Goal: Obtain resource: Download file/media

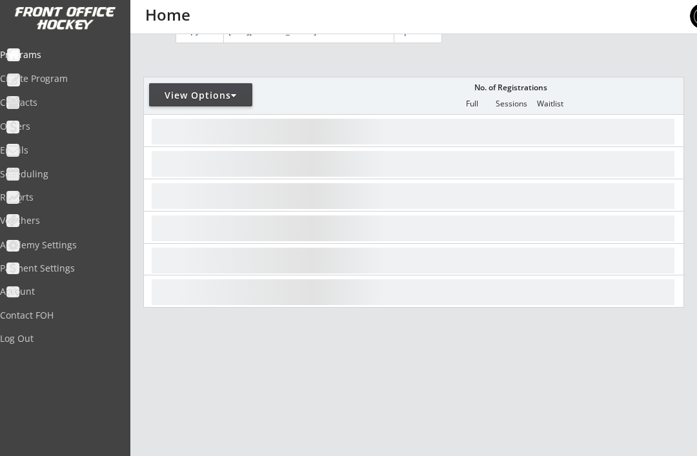
scroll to position [157, 0]
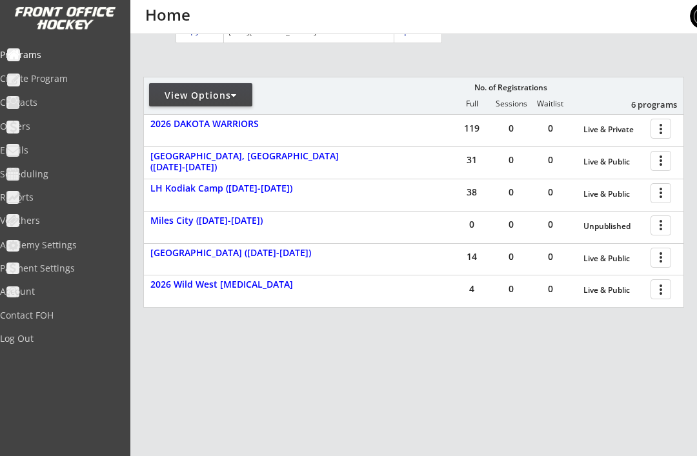
click at [236, 91] on div at bounding box center [234, 95] width 6 height 9
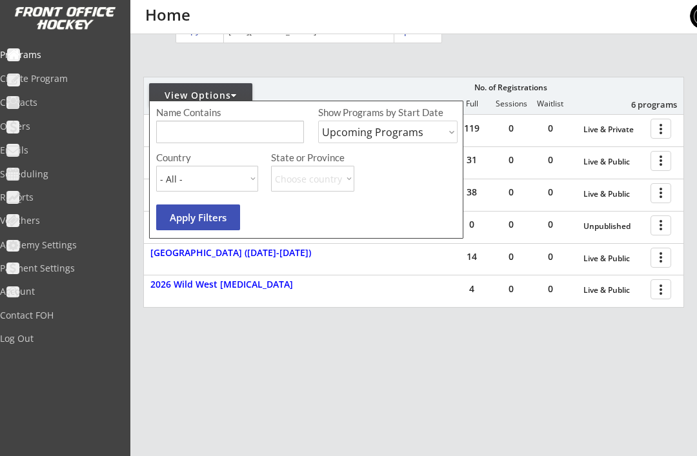
click at [426, 129] on select "Upcoming Programs Past Programs Specific Date Range" at bounding box center [387, 132] width 139 height 23
select select ""Past Programs""
click at [222, 221] on button "Apply Filters" at bounding box center [198, 218] width 84 height 26
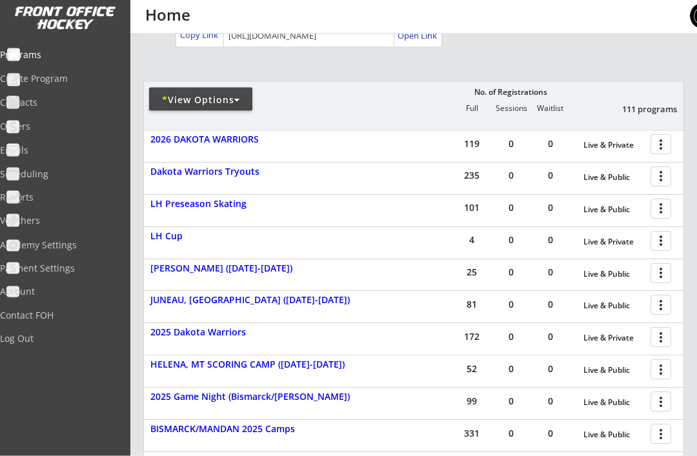
scroll to position [133, 0]
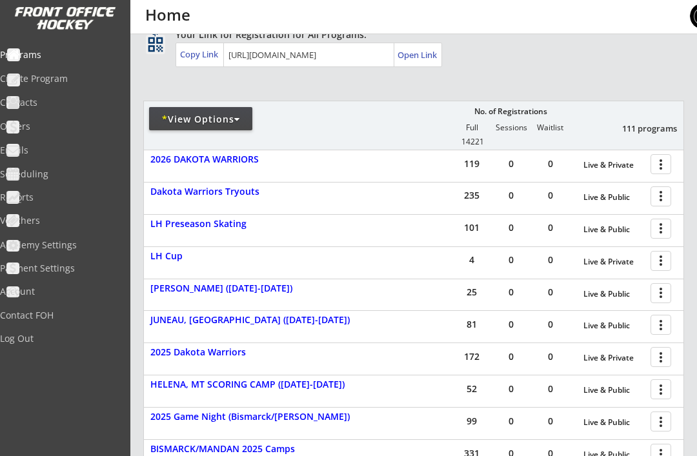
click at [659, 197] on div at bounding box center [663, 196] width 23 height 23
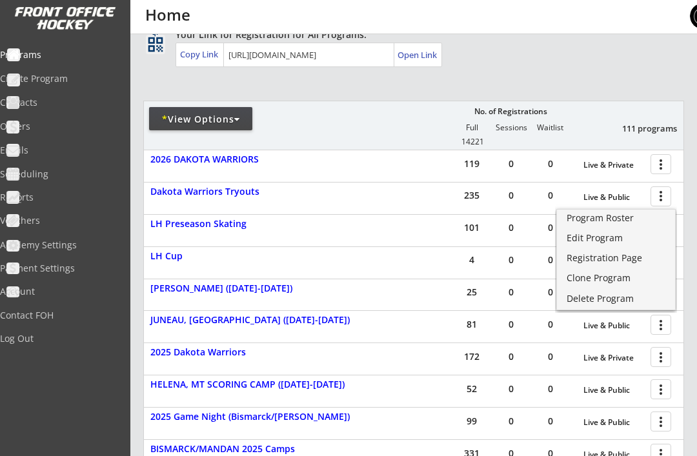
click at [601, 221] on div "Program Roster" at bounding box center [615, 218] width 99 height 9
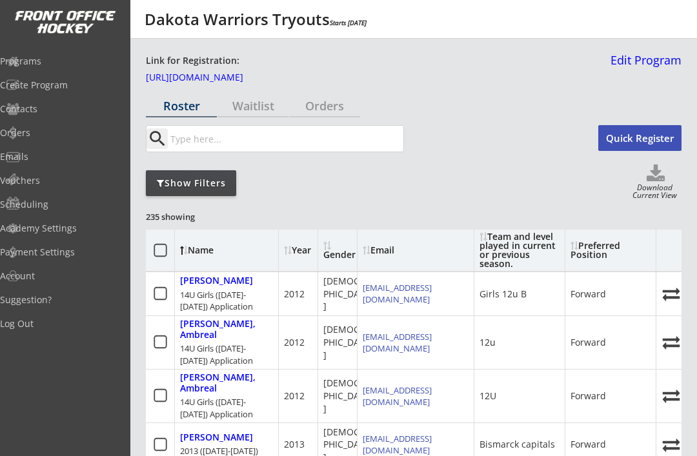
click at [297, 255] on div "Year" at bounding box center [300, 250] width 32 height 9
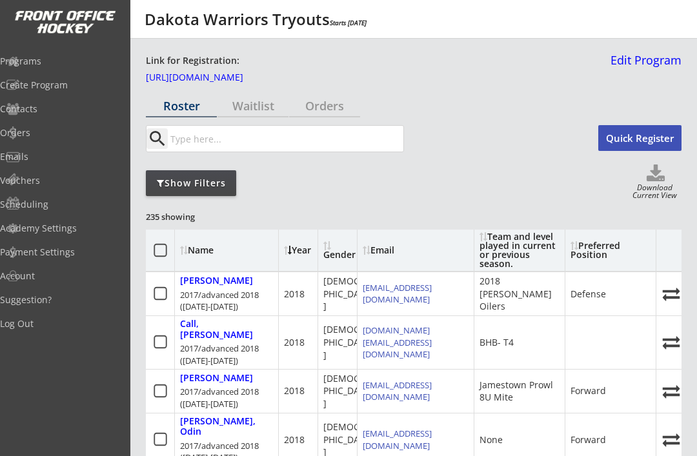
click at [219, 175] on div "Show Filters" at bounding box center [191, 183] width 90 height 26
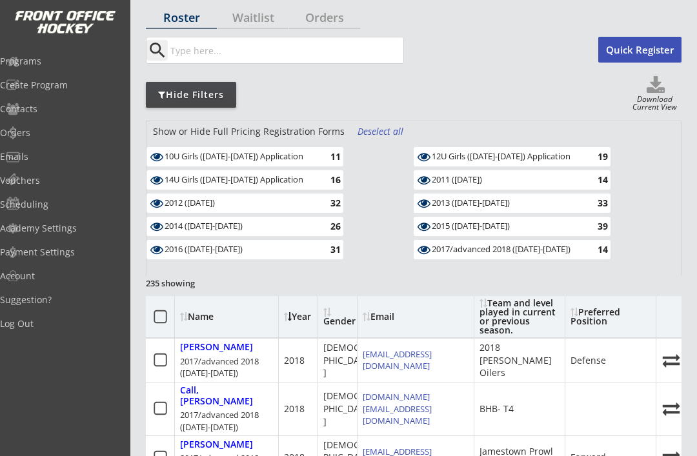
scroll to position [99, 0]
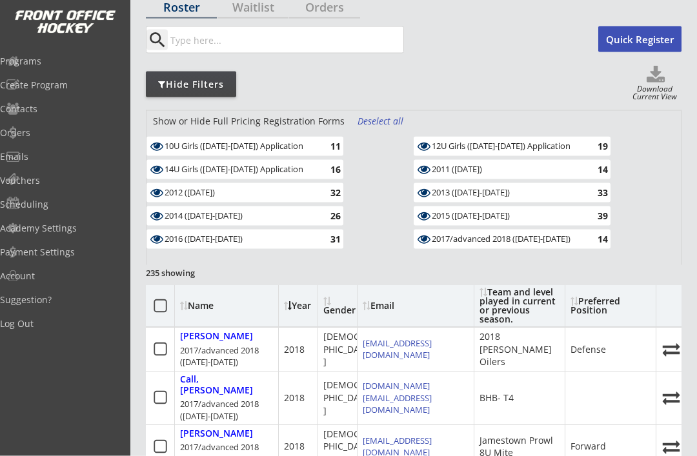
click at [307, 196] on div "2012 ([DATE])" at bounding box center [240, 193] width 150 height 10
click at [305, 221] on div "2014 ([DATE]-[DATE])" at bounding box center [240, 216] width 150 height 12
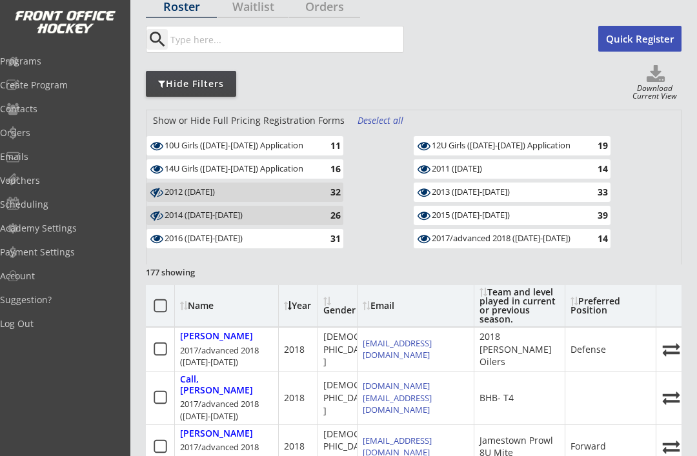
click at [295, 244] on div "2016 ([DATE]-[DATE])" at bounding box center [240, 239] width 150 height 12
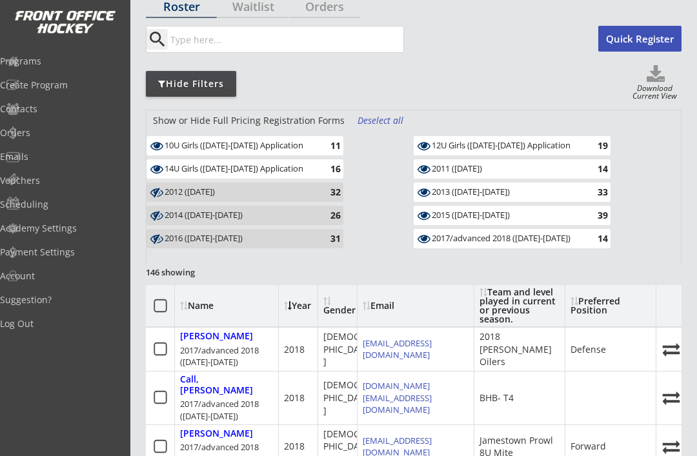
click at [478, 171] on div "2011 ([DATE])" at bounding box center [507, 169] width 150 height 10
click at [466, 201] on div "2013 ([DATE]-[DATE]) 33" at bounding box center [512, 192] width 197 height 19
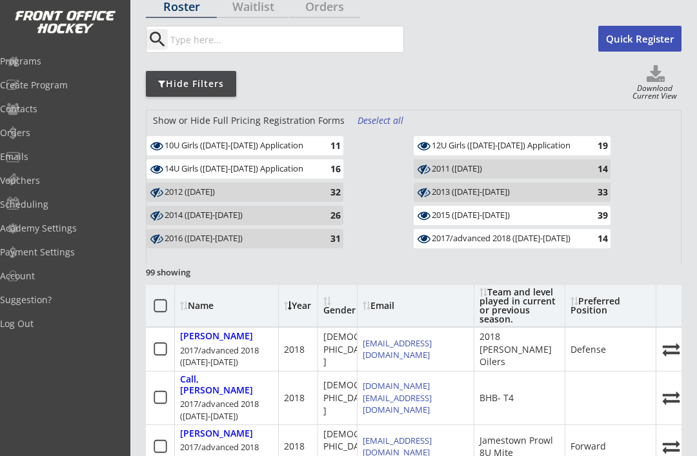
click at [461, 219] on div "2015 ([DATE]-[DATE])" at bounding box center [507, 215] width 150 height 10
click at [455, 244] on div "2017/advanced 2018 ([DATE]-[DATE])" at bounding box center [507, 239] width 150 height 10
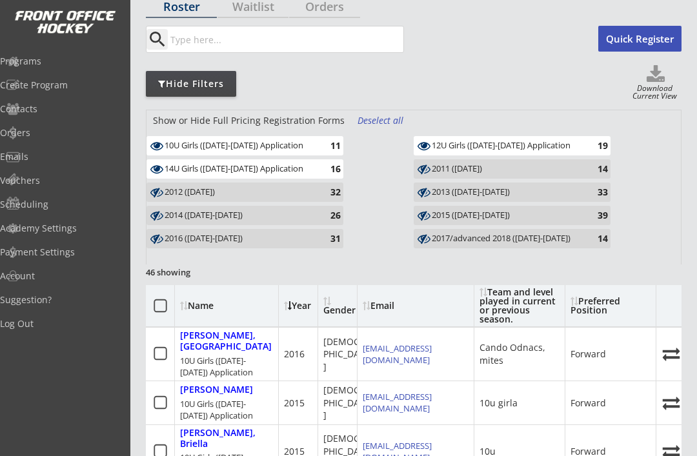
click at [646, 80] on icon at bounding box center [656, 74] width 52 height 19
select select ""Player Info""
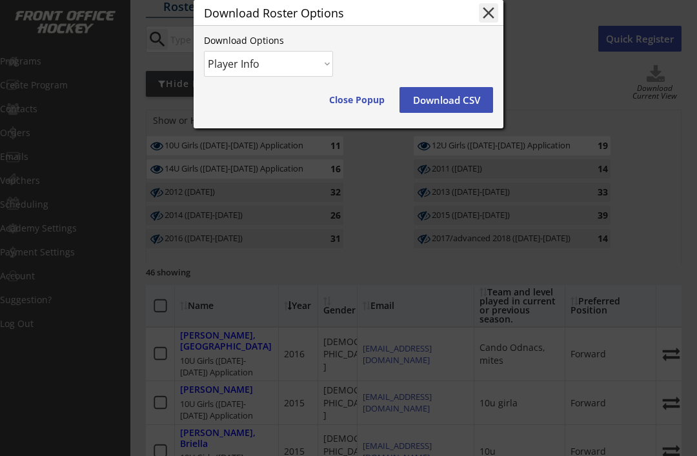
click at [458, 112] on button "Download CSV" at bounding box center [446, 100] width 94 height 26
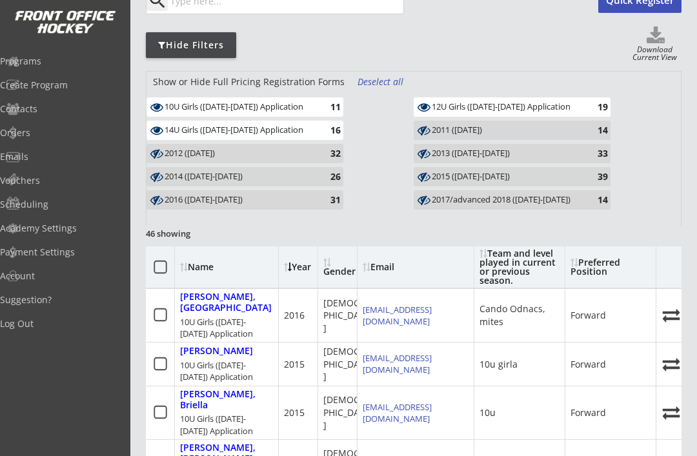
scroll to position [0, 0]
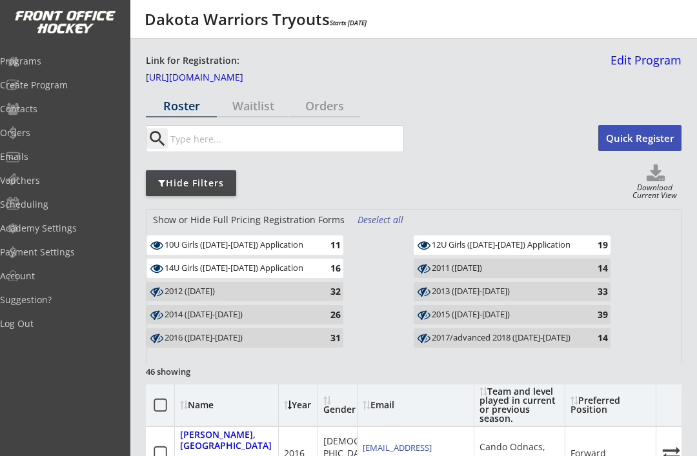
click at [42, 65] on div "Programs" at bounding box center [61, 61] width 123 height 9
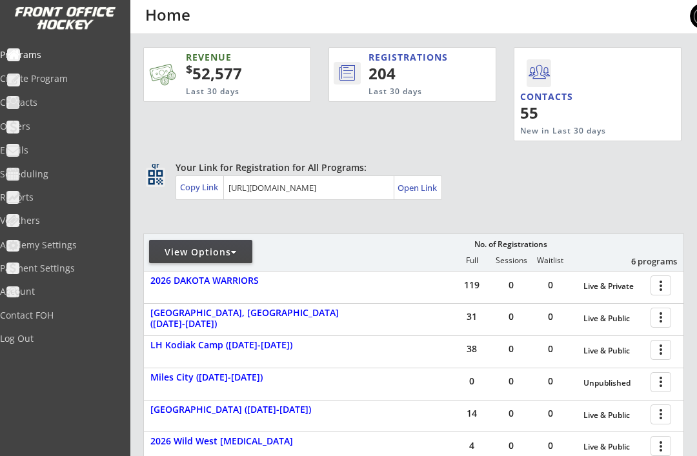
click at [236, 248] on div at bounding box center [234, 252] width 6 height 9
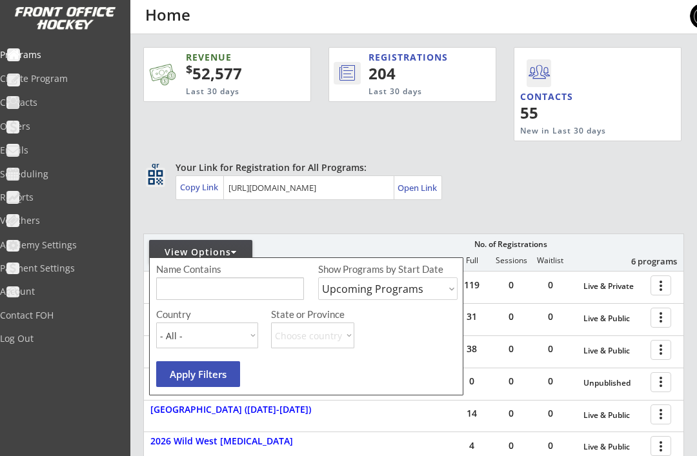
click at [436, 292] on select "Upcoming Programs Past Programs Specific Date Range" at bounding box center [387, 288] width 139 height 23
select select ""Past Programs""
click at [206, 373] on button "Apply Filters" at bounding box center [198, 374] width 84 height 26
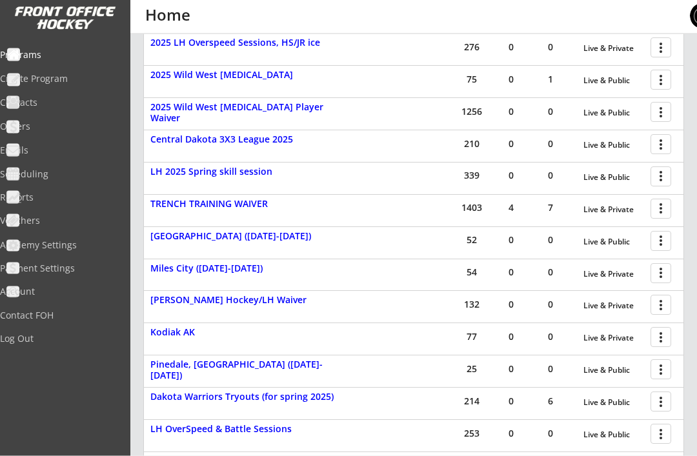
scroll to position [741, 0]
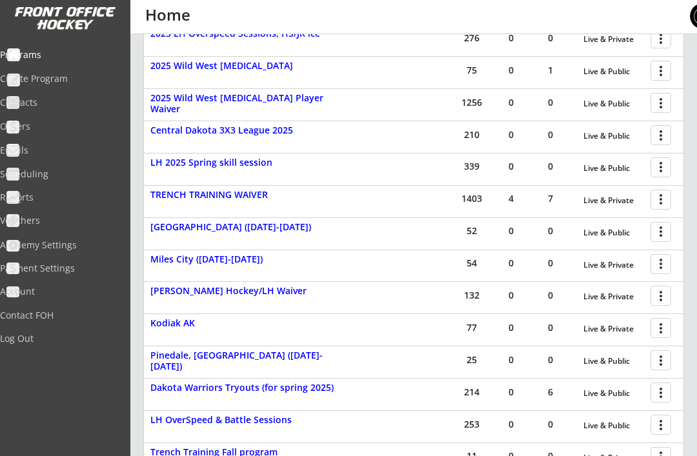
click at [657, 255] on div at bounding box center [663, 263] width 23 height 23
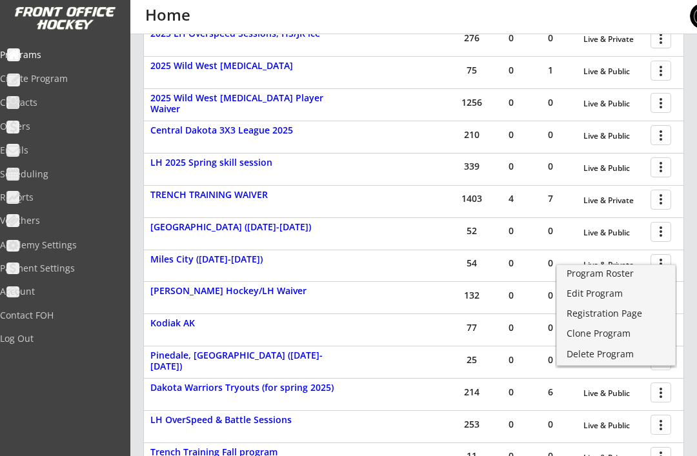
click at [596, 275] on div "Program Roster" at bounding box center [615, 273] width 99 height 9
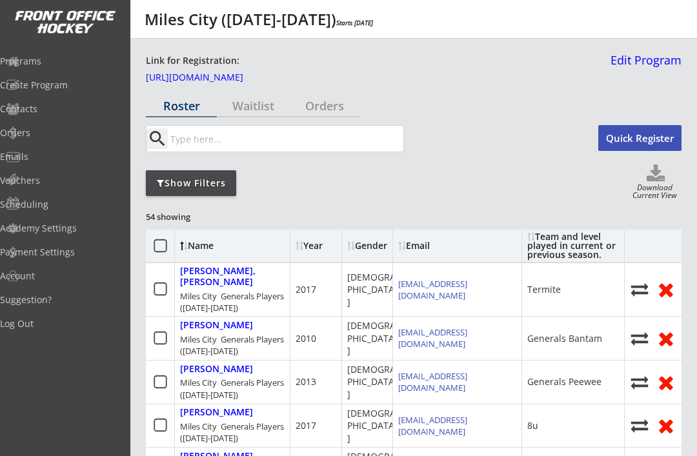
click at [654, 181] on use at bounding box center [655, 173] width 18 height 17
select select ""Player Info""
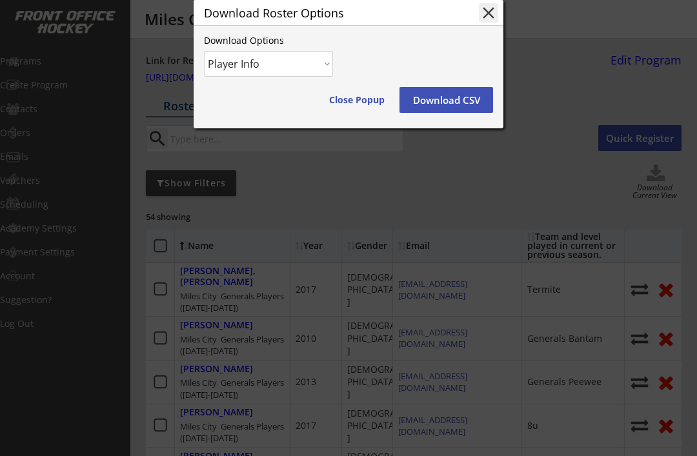
click at [454, 109] on button "Download CSV" at bounding box center [446, 100] width 94 height 26
